Goal: Information Seeking & Learning: Learn about a topic

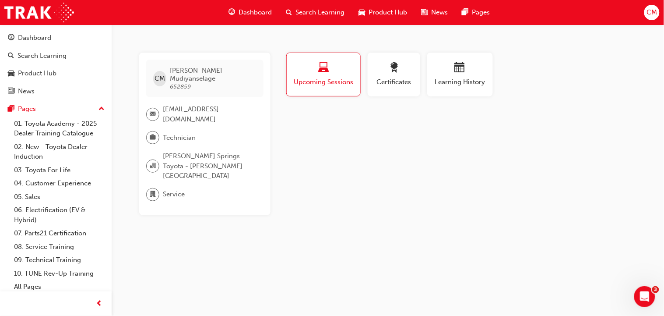
click at [255, 11] on span "Dashboard" at bounding box center [255, 12] width 33 height 10
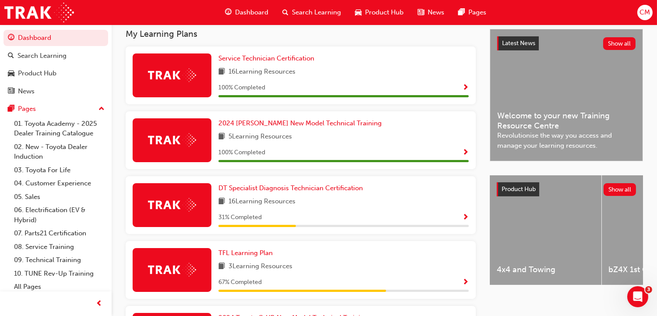
scroll to position [191, 0]
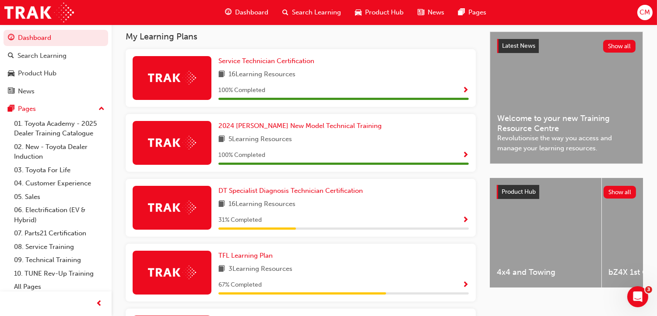
click at [196, 265] on img at bounding box center [172, 272] width 48 height 14
click at [273, 251] on span "TFL Learning Plan" at bounding box center [245, 255] width 54 height 8
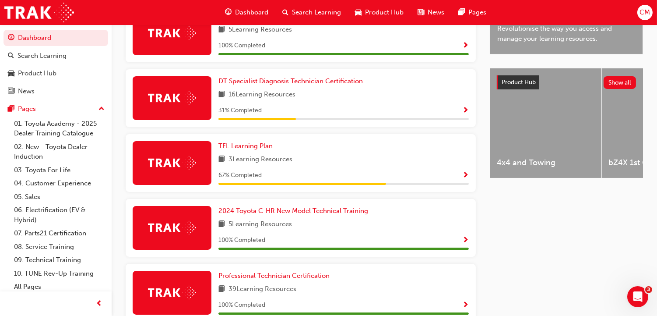
scroll to position [313, 0]
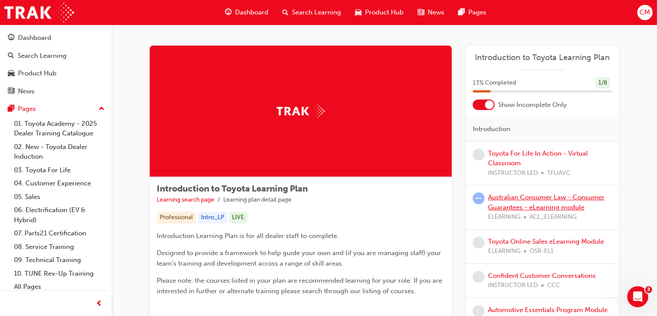
click at [513, 196] on link "Australian Consumer Law - Consumer Guarantees - eLearning module" at bounding box center [546, 202] width 116 height 18
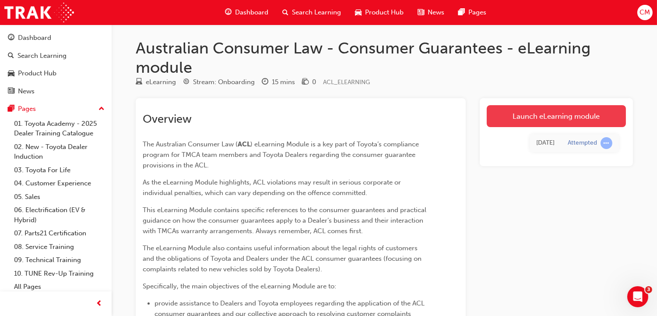
click at [552, 117] on link "Launch eLearning module" at bounding box center [556, 116] width 139 height 22
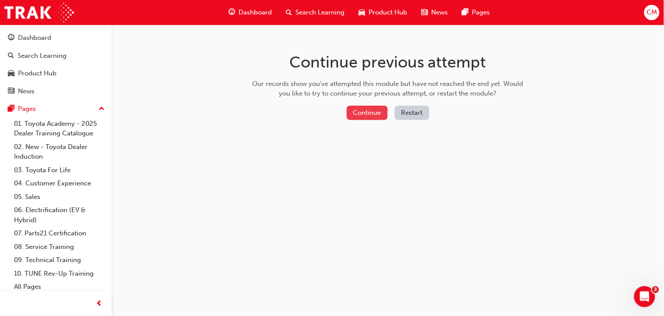
click at [361, 110] on button "Continue" at bounding box center [367, 112] width 41 height 14
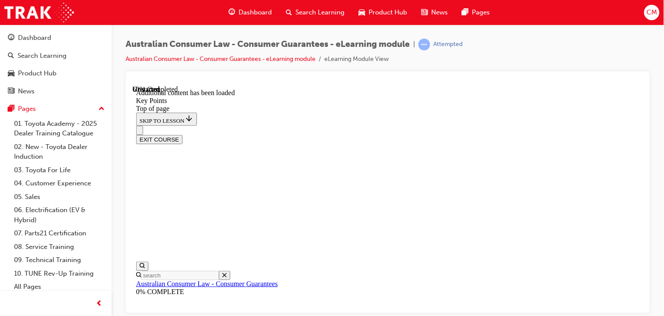
scroll to position [27, 0]
